Goal: Navigation & Orientation: Find specific page/section

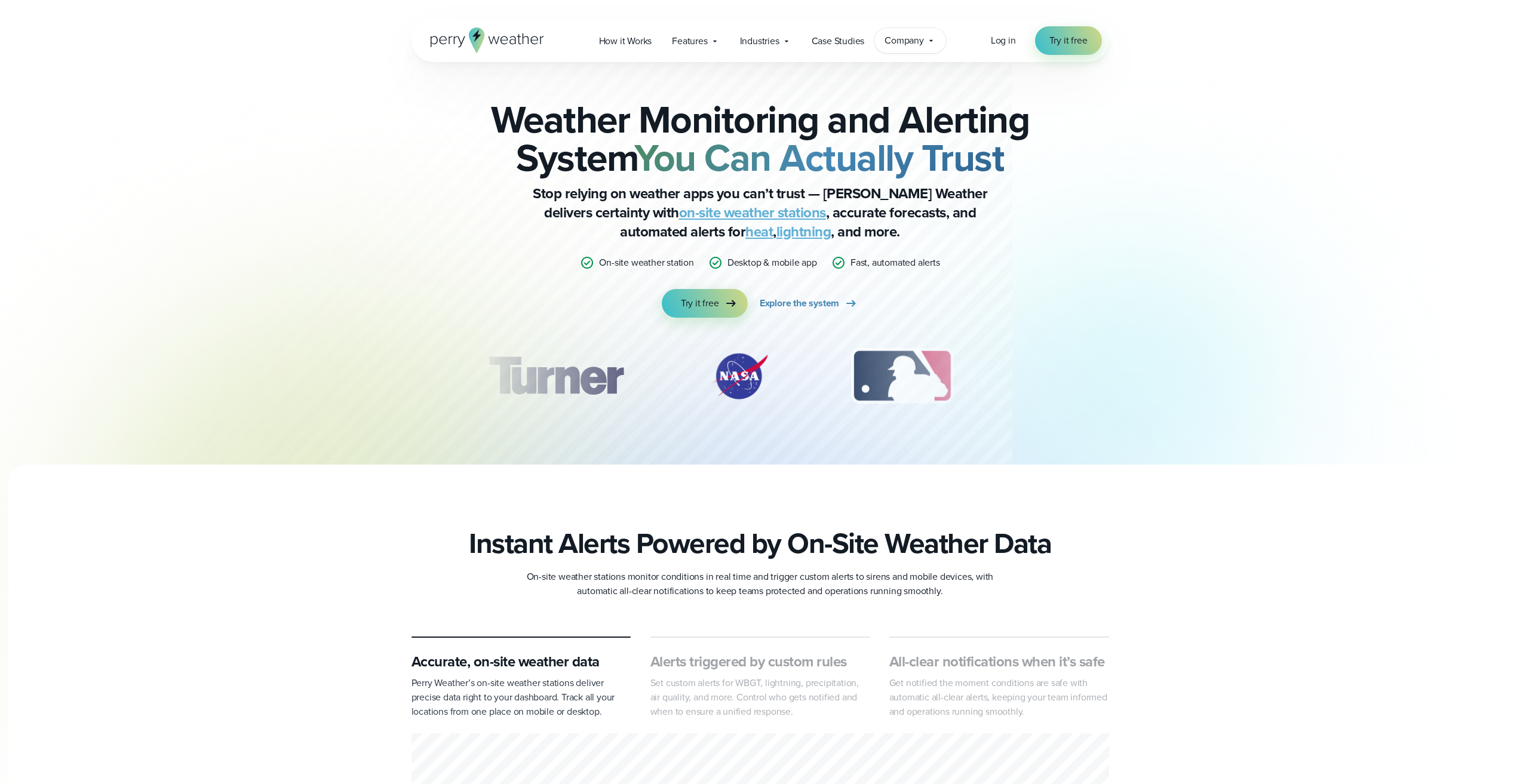
click at [940, 34] on div "Company Contact Us Reach out to us for sales or support questions" at bounding box center [909, 41] width 71 height 25
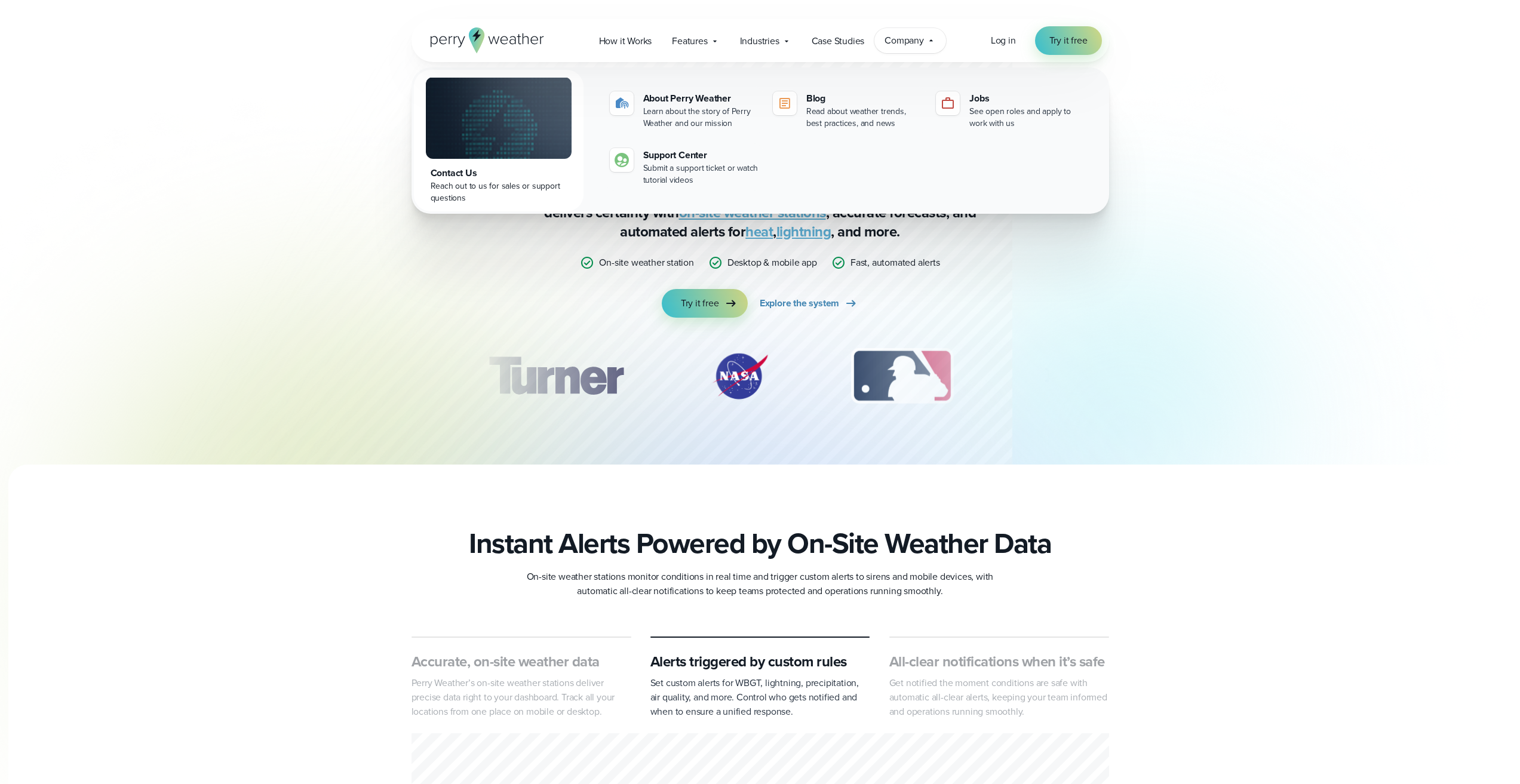
click at [934, 38] on icon at bounding box center [931, 41] width 10 height 10
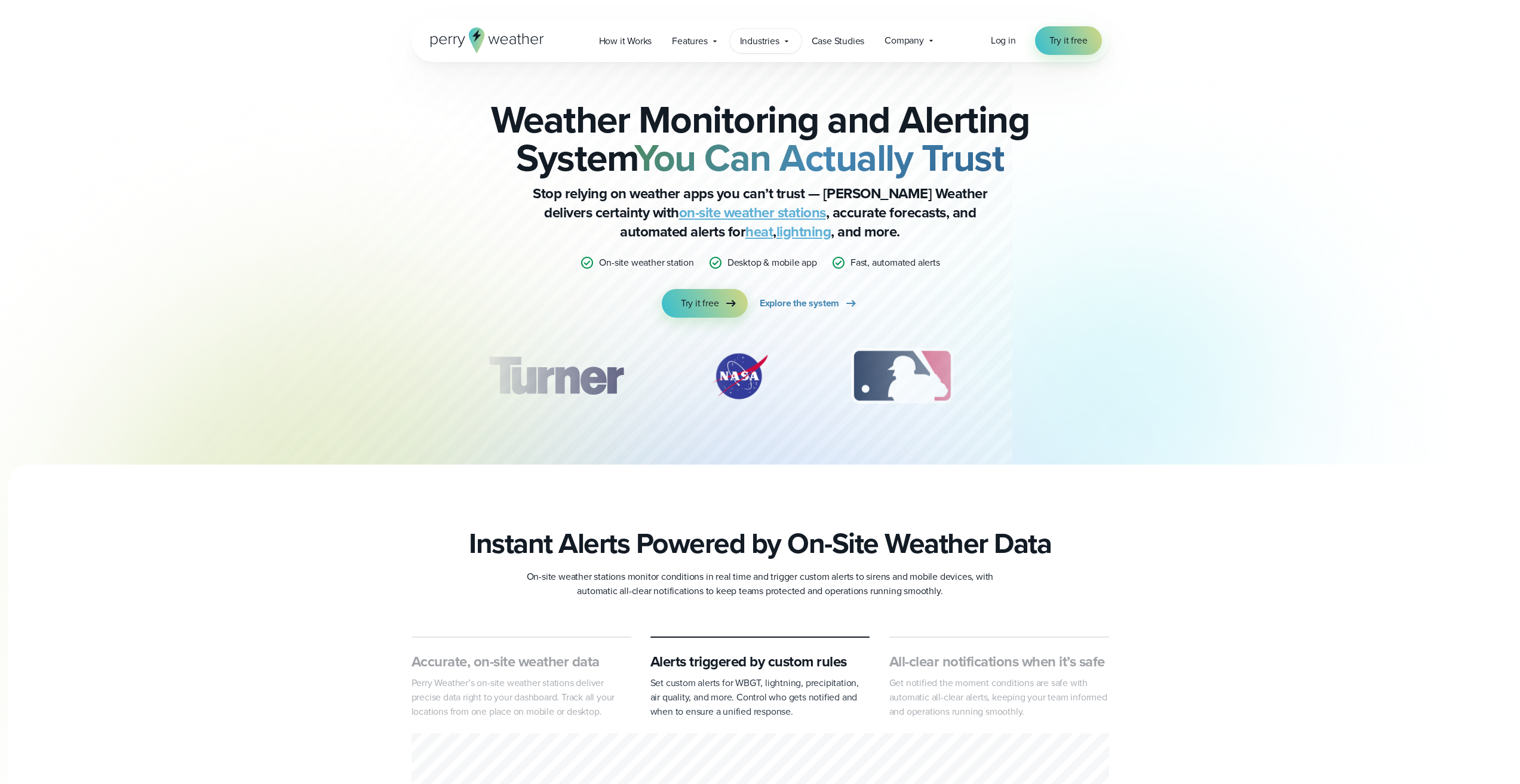
click at [755, 40] on span "Industries" at bounding box center [760, 42] width 40 height 14
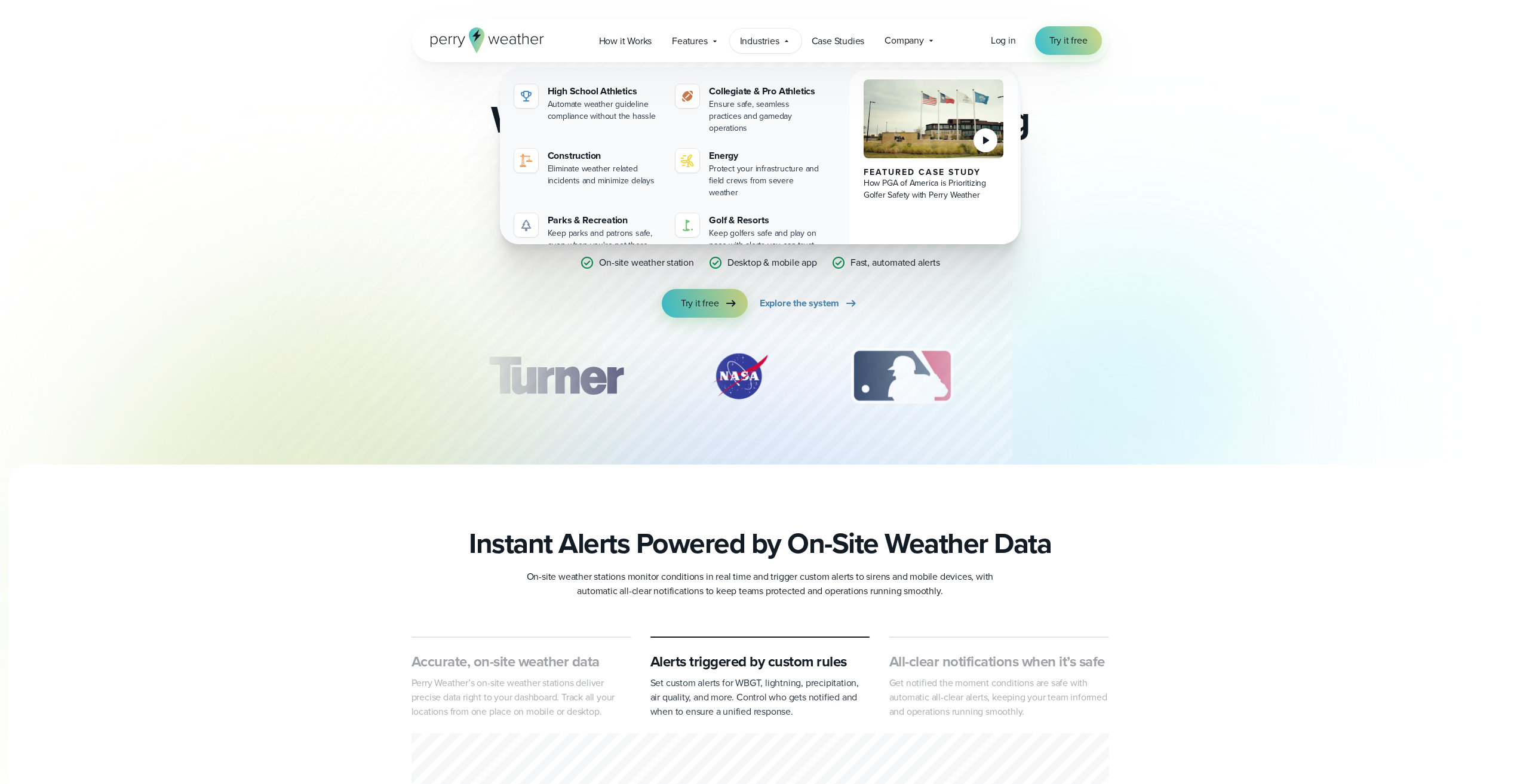
click at [781, 44] on div "Industries Featured Case Study How PGA of America is Prioritizing Golfer Safety…" at bounding box center [765, 41] width 71 height 24
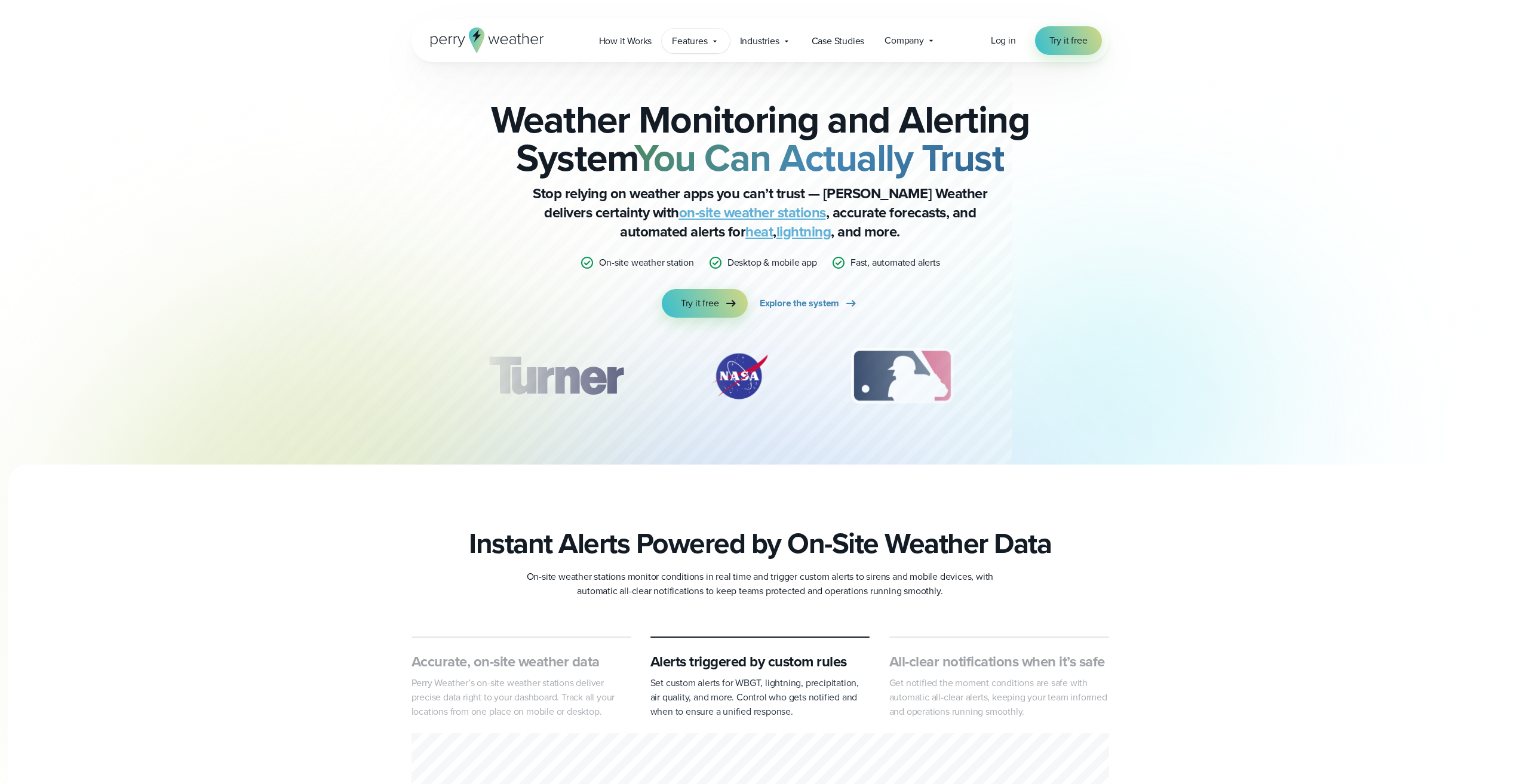
click at [698, 47] on span "Features" at bounding box center [689, 42] width 35 height 14
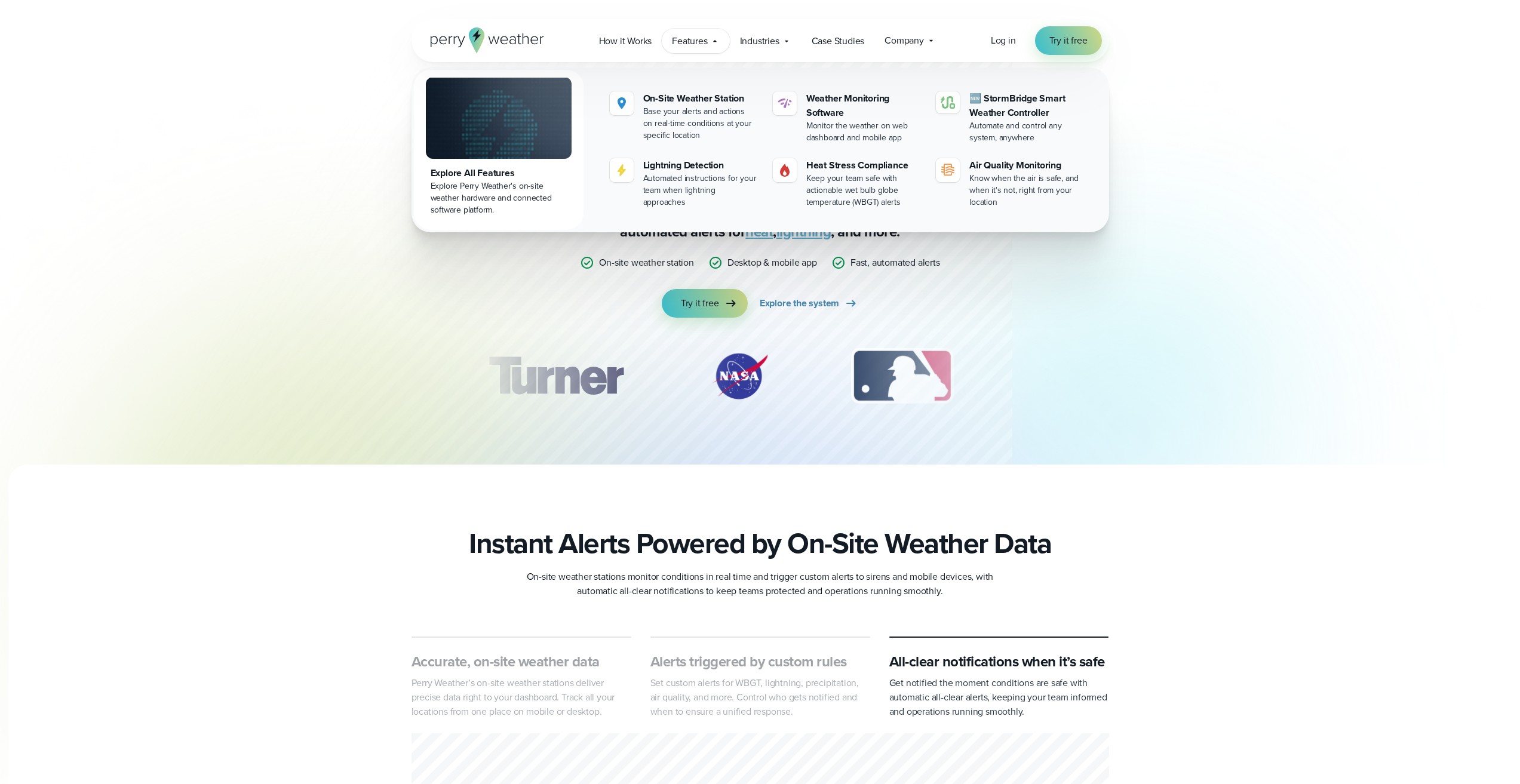
click at [710, 43] on div "Features Explore All Features Explore Perry Weather's on-site weather hardware …" at bounding box center [695, 41] width 68 height 24
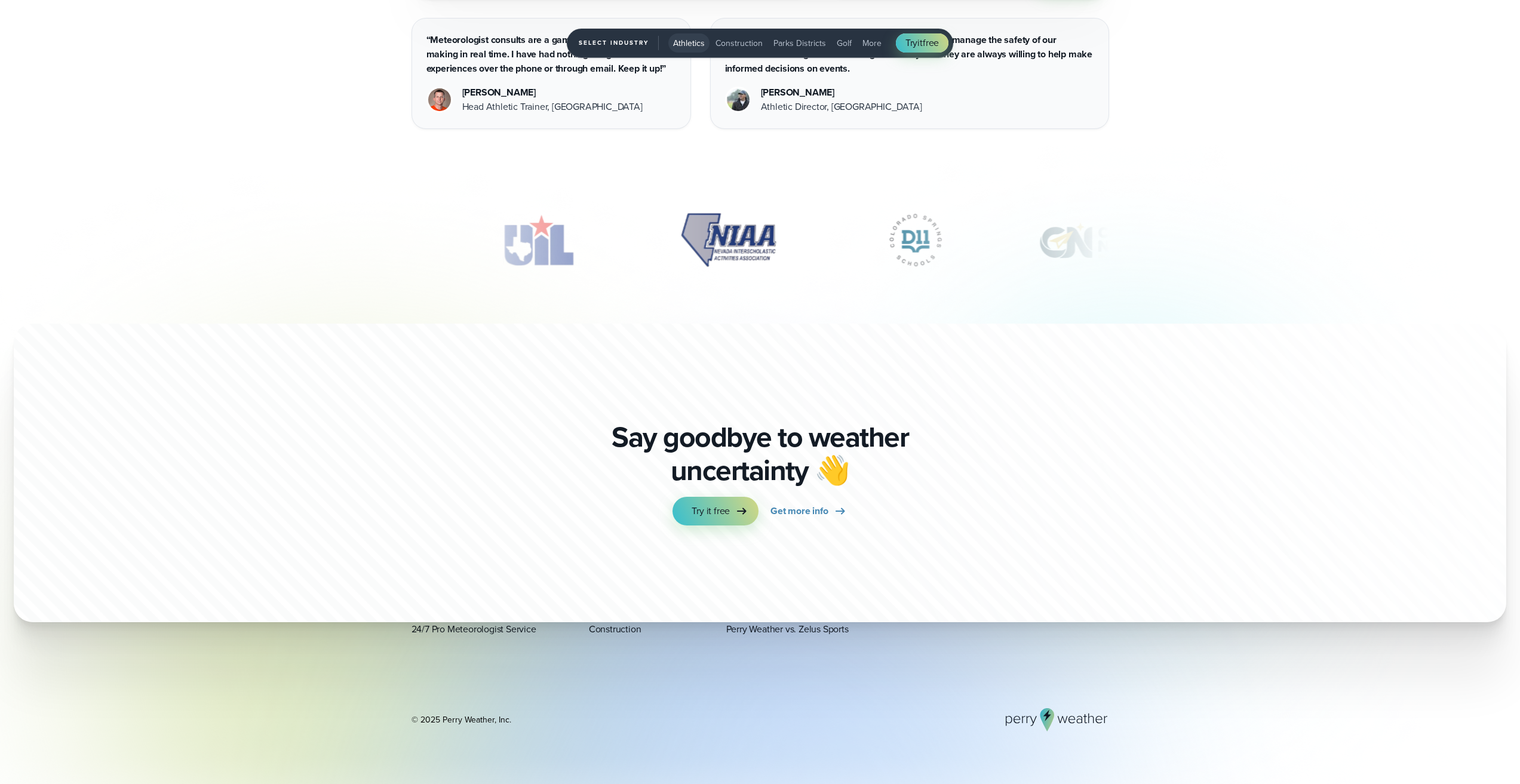
scroll to position [4430, 0]
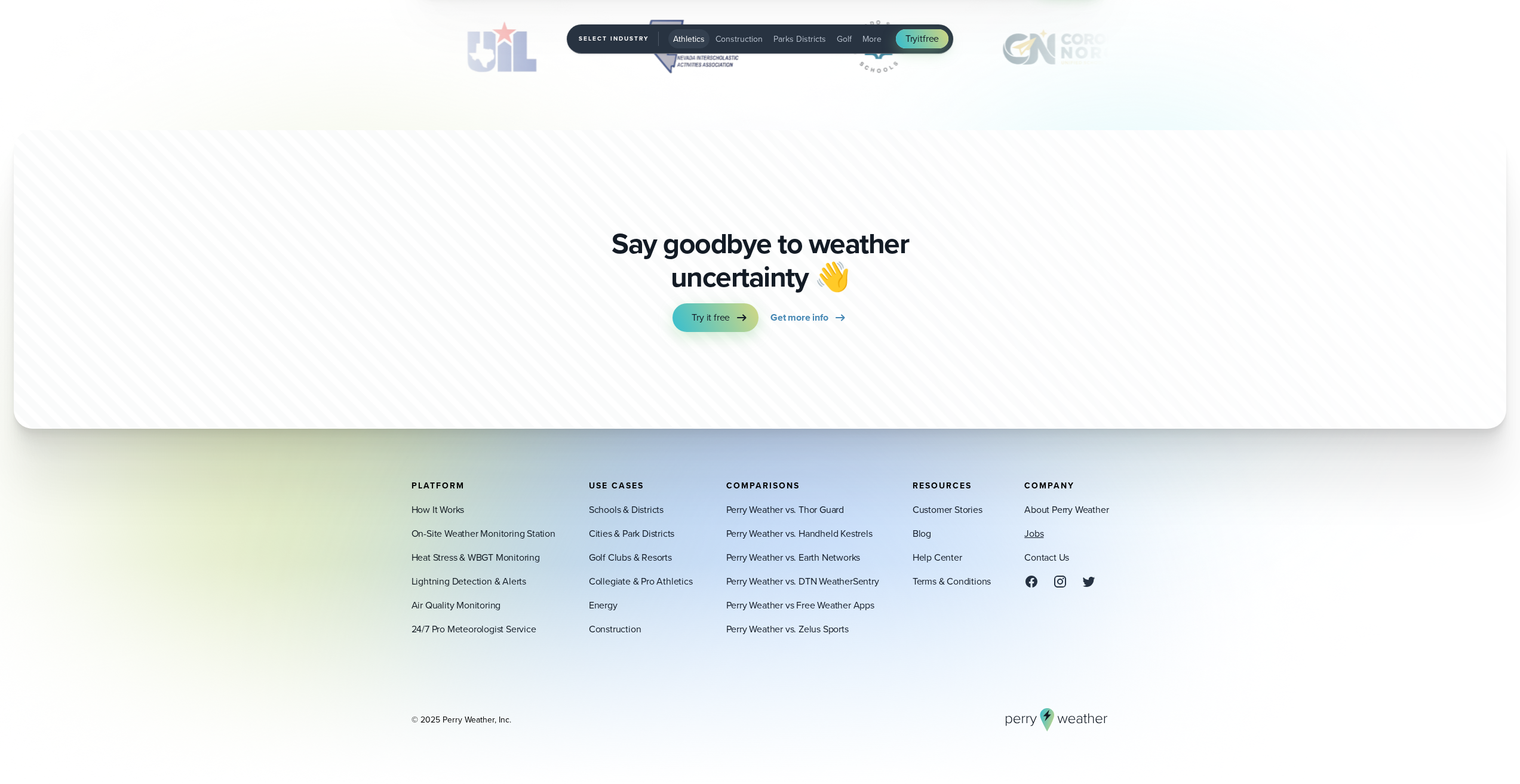
click at [1032, 533] on link "Jobs" at bounding box center [1033, 533] width 19 height 14
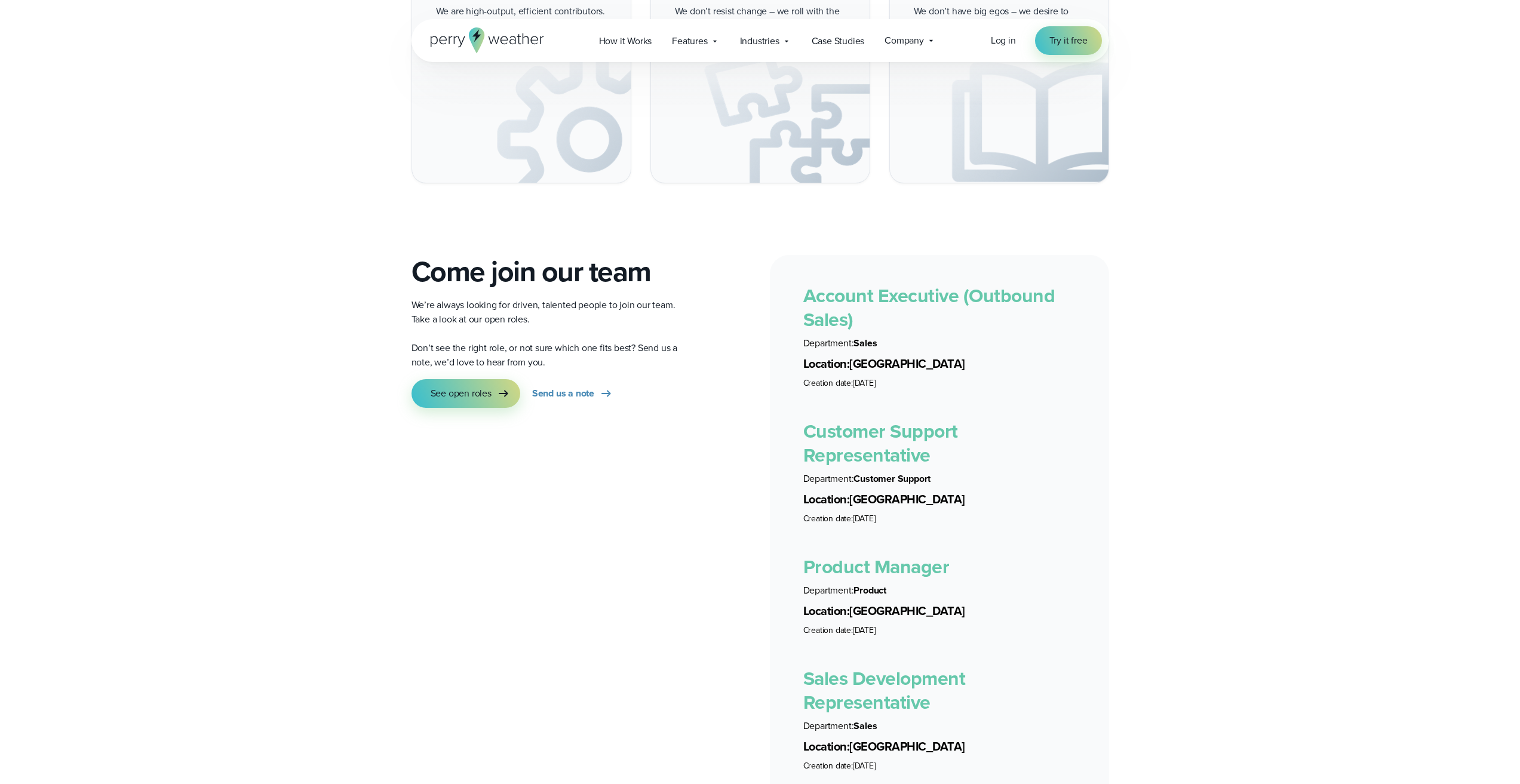
scroll to position [2089, 0]
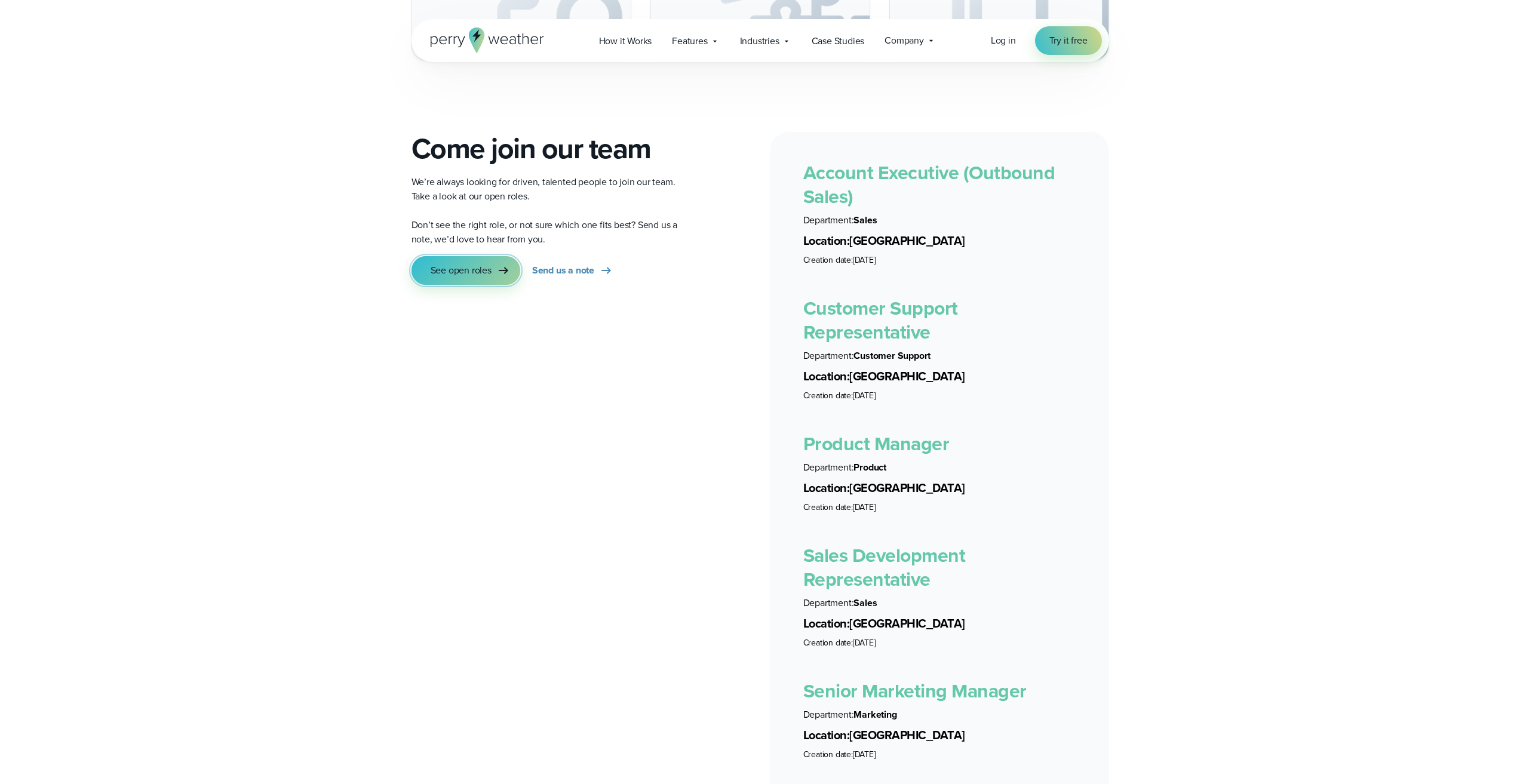
click at [479, 263] on span "See open roles" at bounding box center [460, 270] width 61 height 14
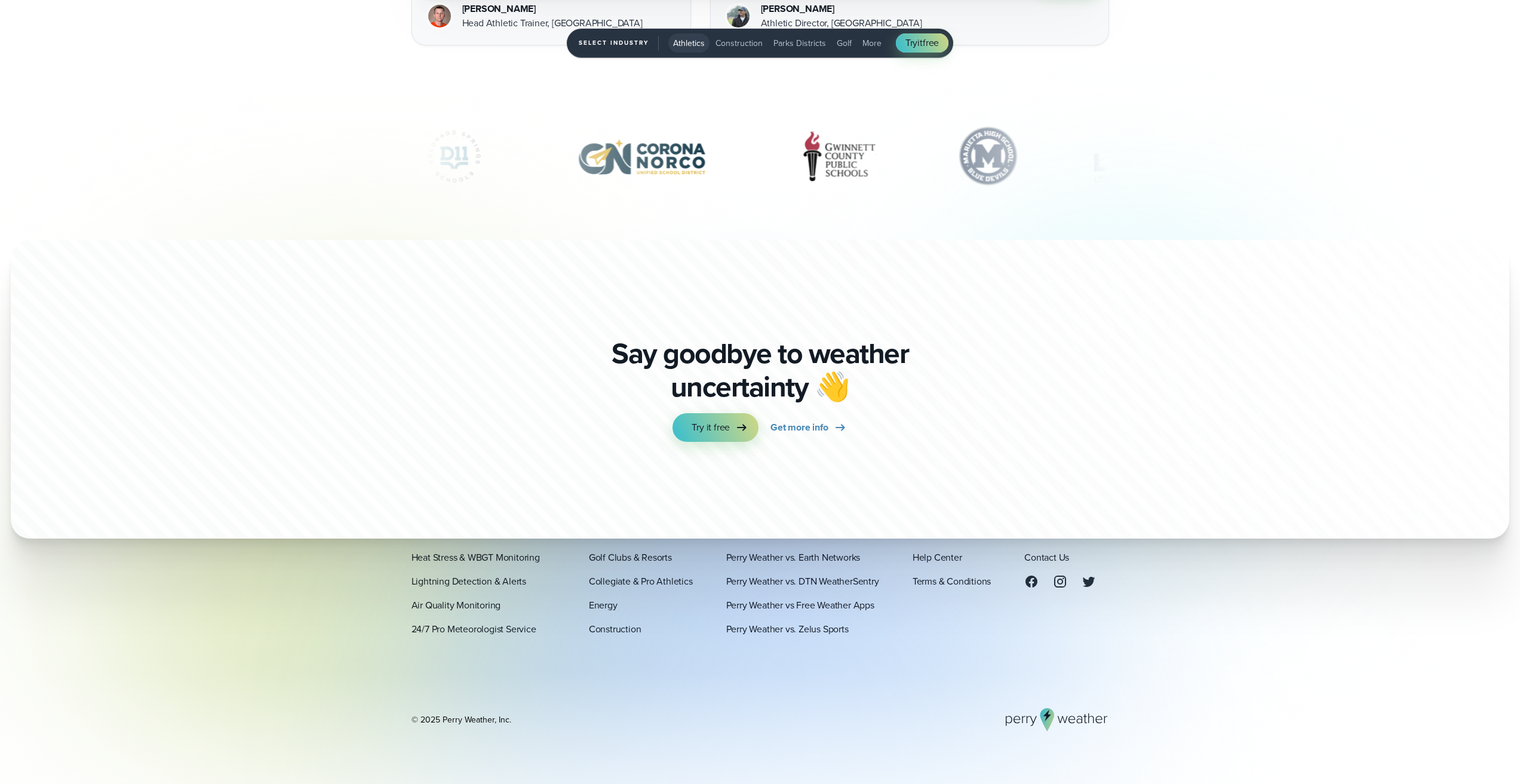
scroll to position [4430, 0]
